Goal: Find specific page/section: Find specific page/section

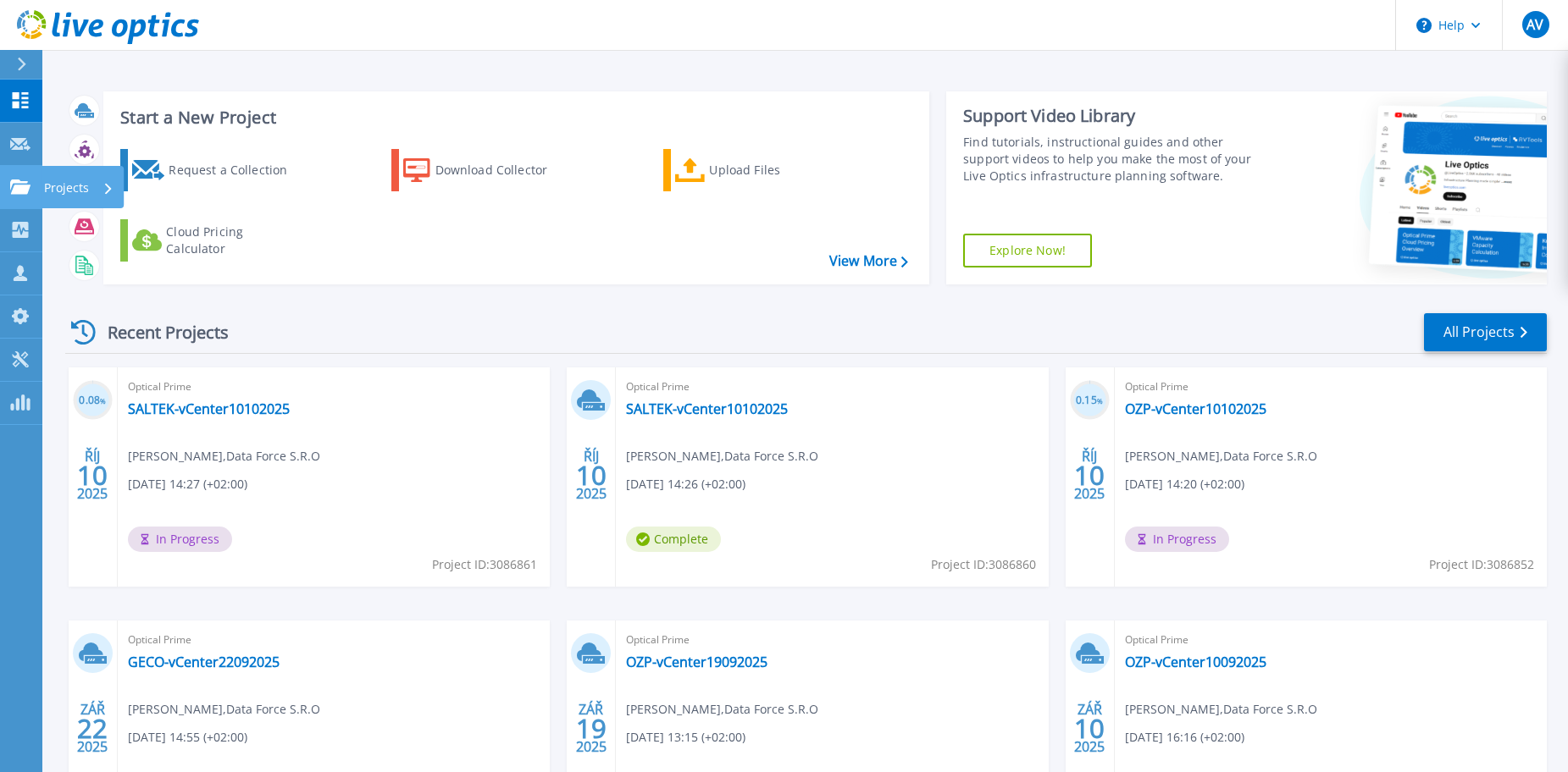
click at [32, 191] on link "Projects Projects" at bounding box center [21, 187] width 42 height 43
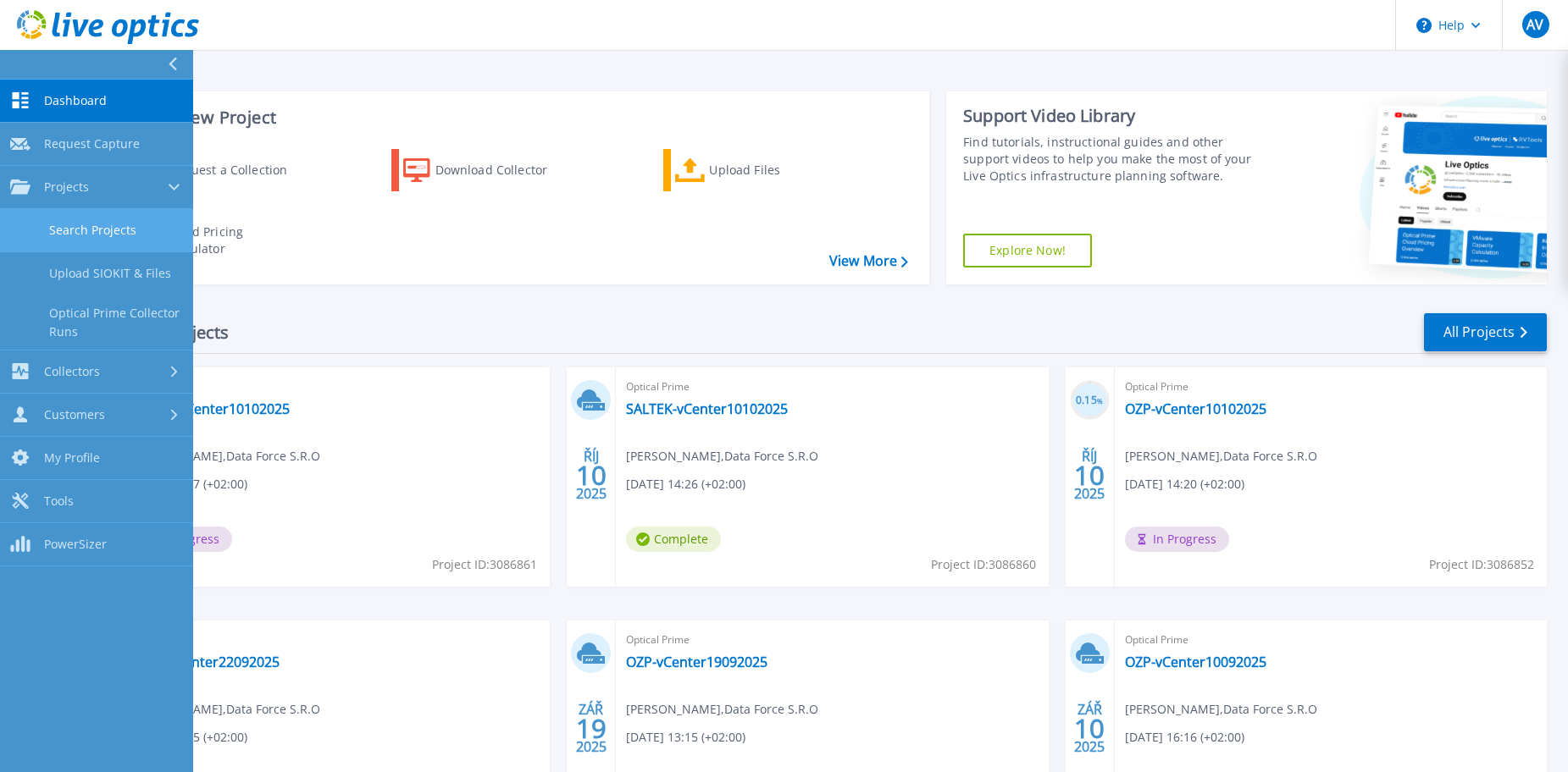
click at [74, 224] on link "Search Projects" at bounding box center [96, 230] width 194 height 43
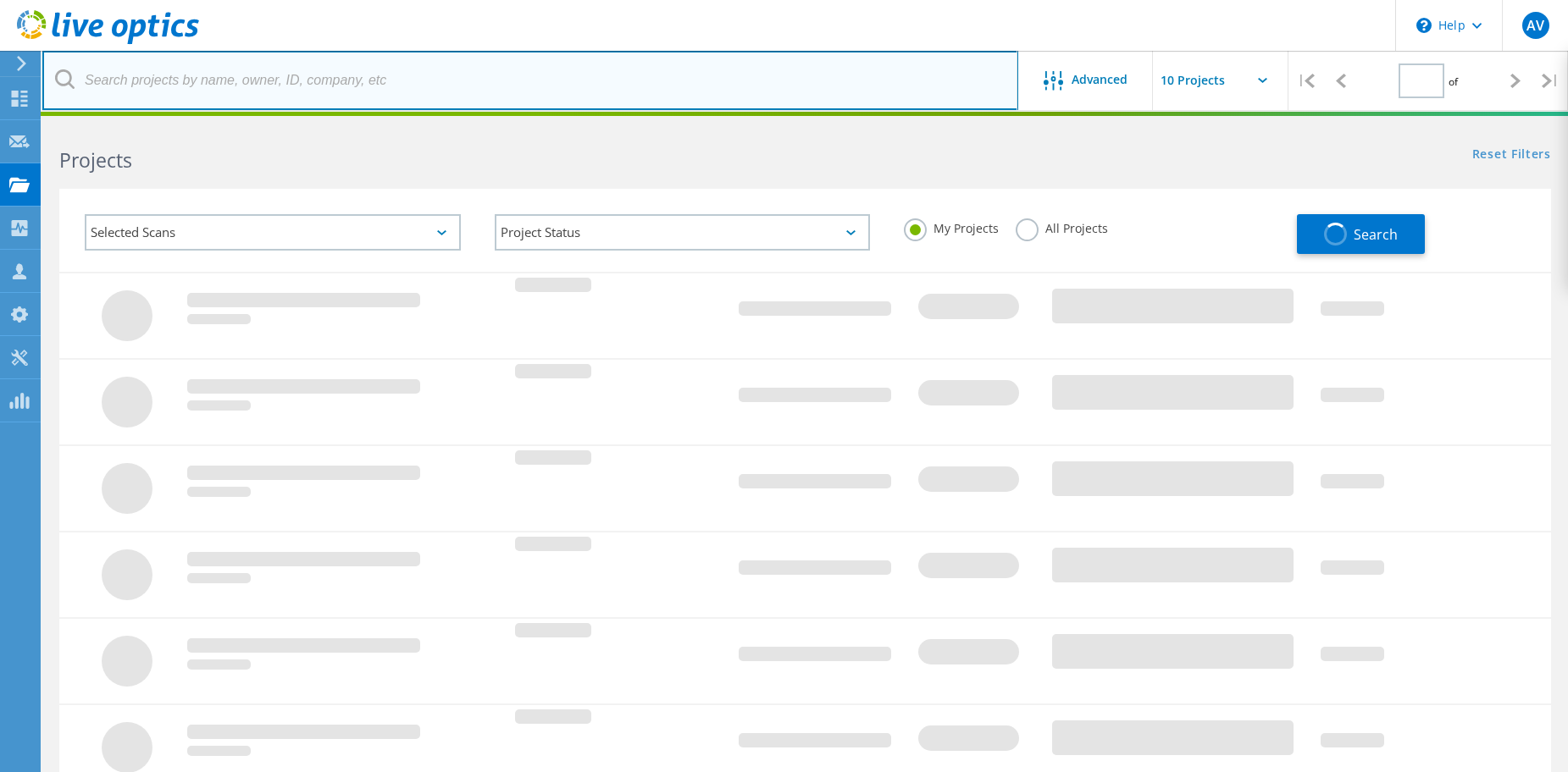
click at [230, 82] on input "text" at bounding box center [530, 80] width 976 height 59
type input "1"
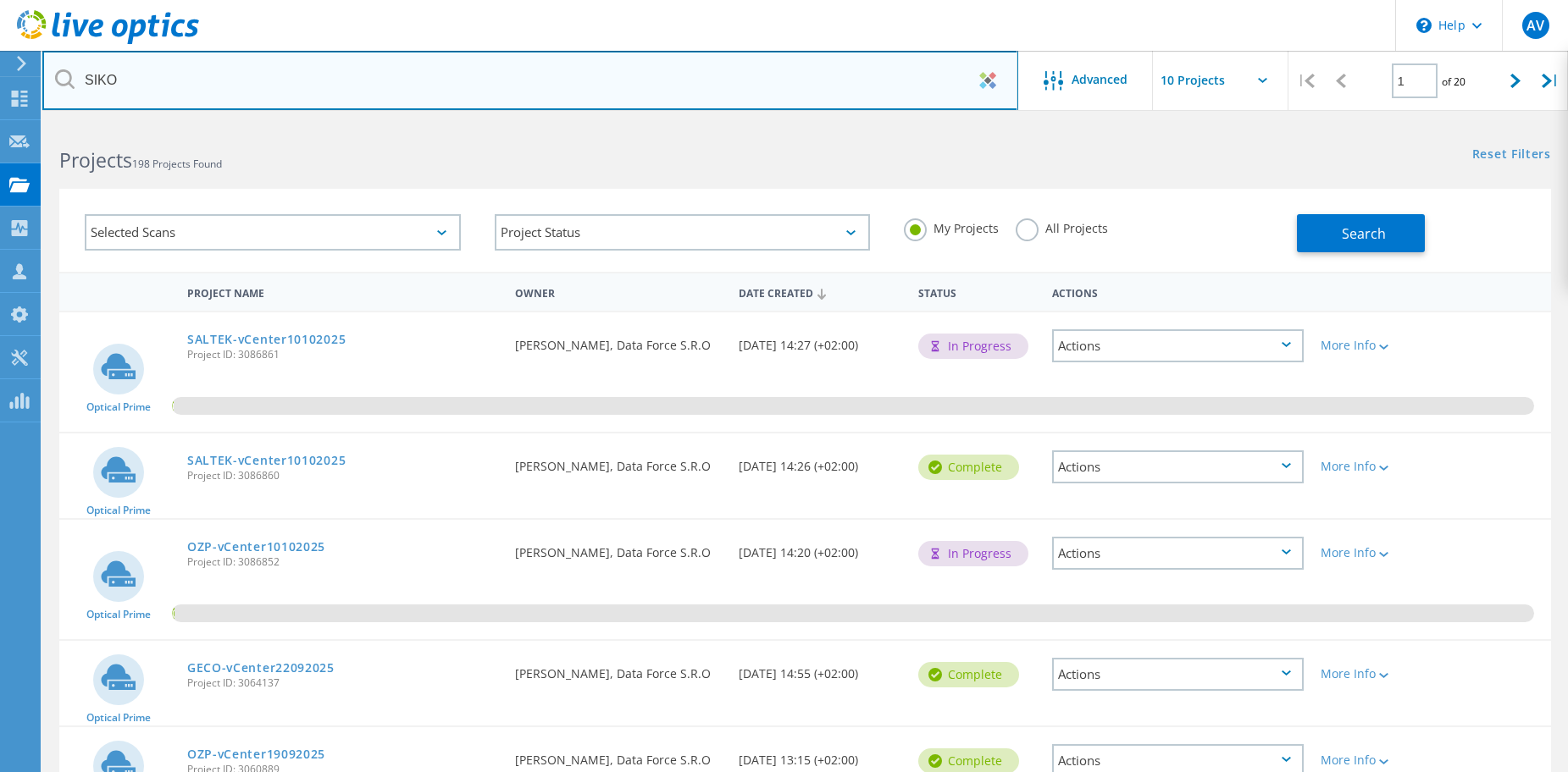
type input "SIKO"
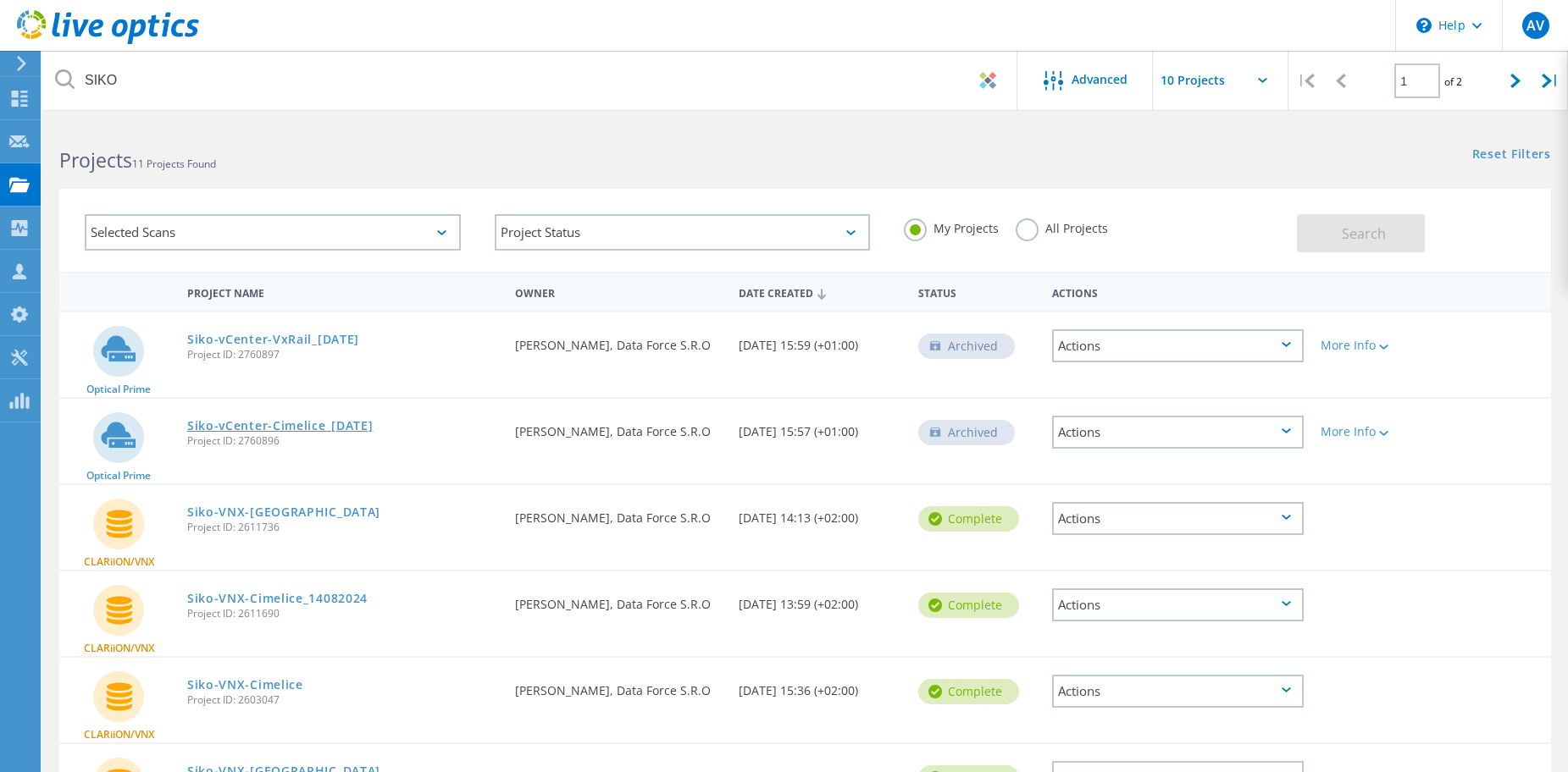
drag, startPoint x: 185, startPoint y: 421, endPoint x: 397, endPoint y: 424, distance: 212.0
click at [397, 424] on div "Siko-vCenter-Cimelice_[DATE] Project ID: 2760896" at bounding box center [342, 431] width 328 height 64
copy link "Siko-vCenter-Cimelice_[DATE]"
drag, startPoint x: 395, startPoint y: 333, endPoint x: 188, endPoint y: 343, distance: 207.2
click at [188, 343] on div "Siko-vCenter-VxRail_[DATE] Project ID: 2760897" at bounding box center [342, 344] width 328 height 64
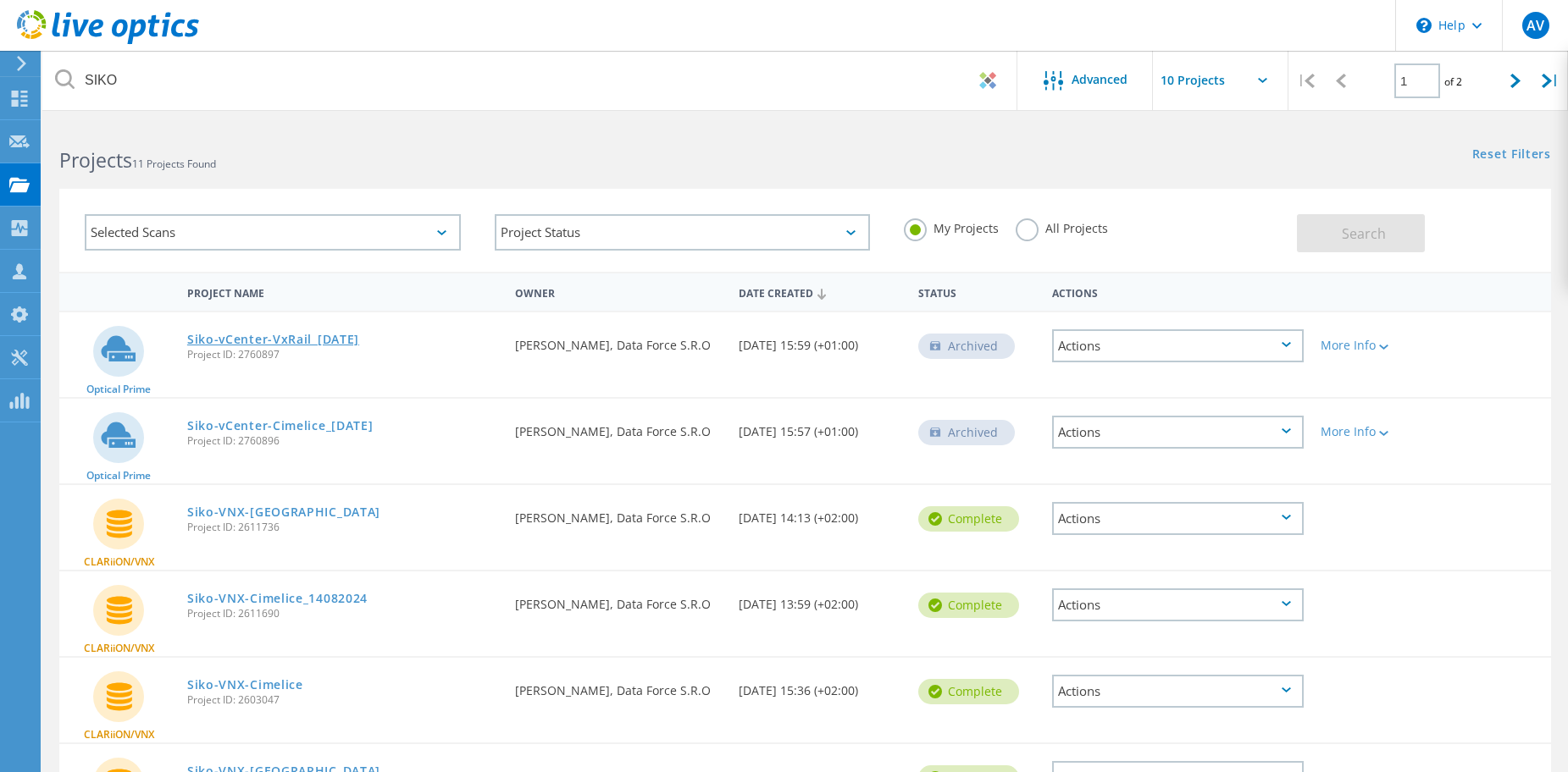
copy link "Siko-vCenter-VxRail_[DATE]"
